Goal: Information Seeking & Learning: Check status

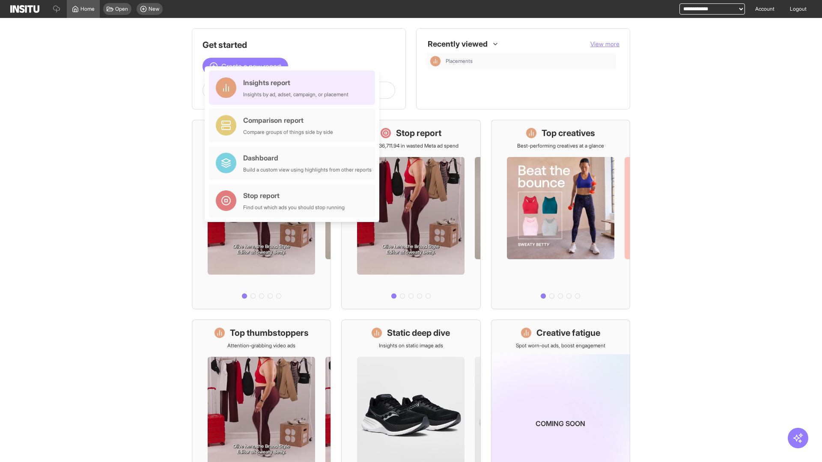
click at [294, 88] on div "Insights report Insights by ad, adset, campaign, or placement" at bounding box center [295, 87] width 105 height 21
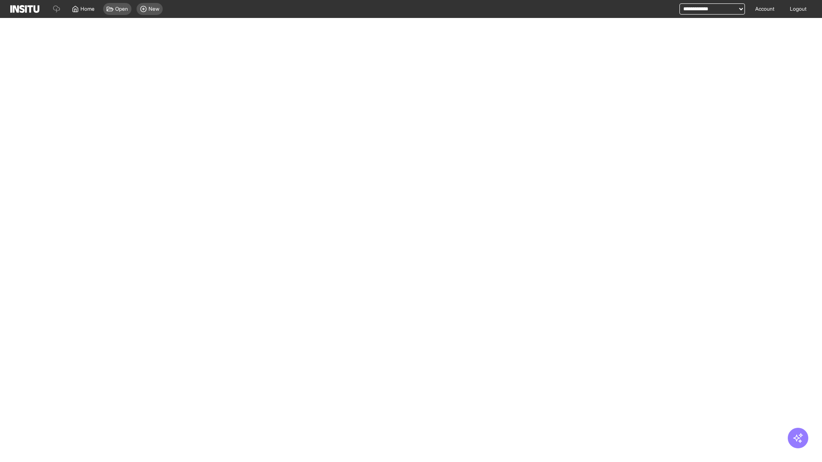
select select "**"
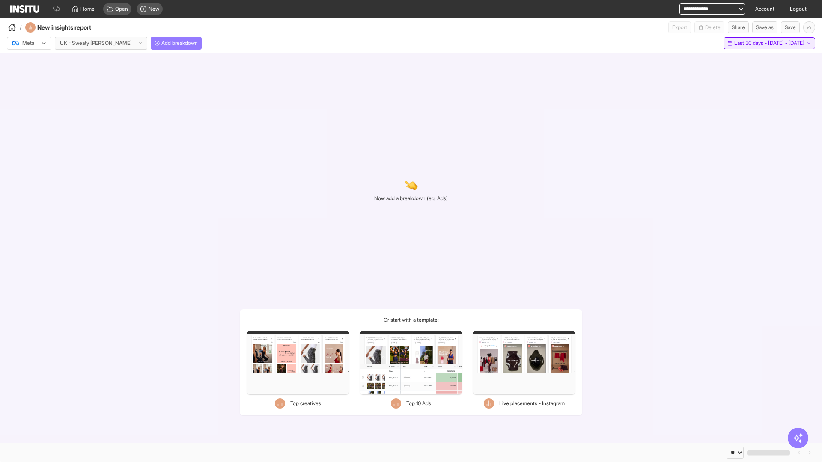
click at [750, 43] on span "Last 30 days - [DATE] - [DATE]" at bounding box center [769, 43] width 70 height 7
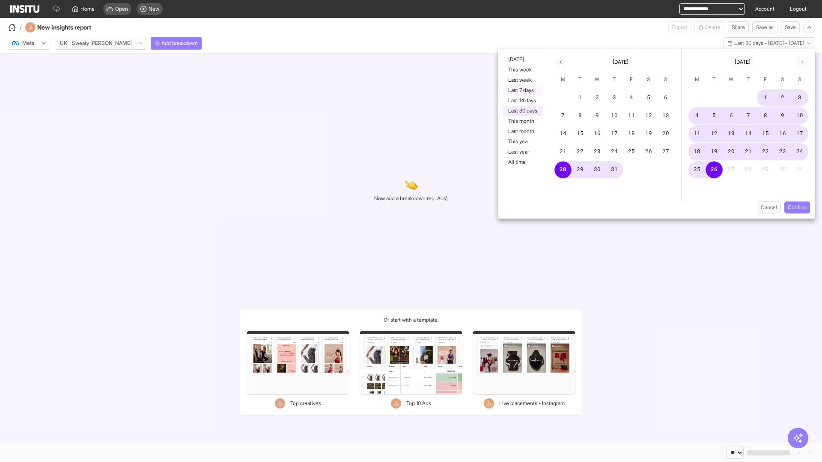
click at [522, 90] on button "Last 7 days" at bounding box center [522, 90] width 39 height 10
